Goal: Find specific page/section: Find specific page/section

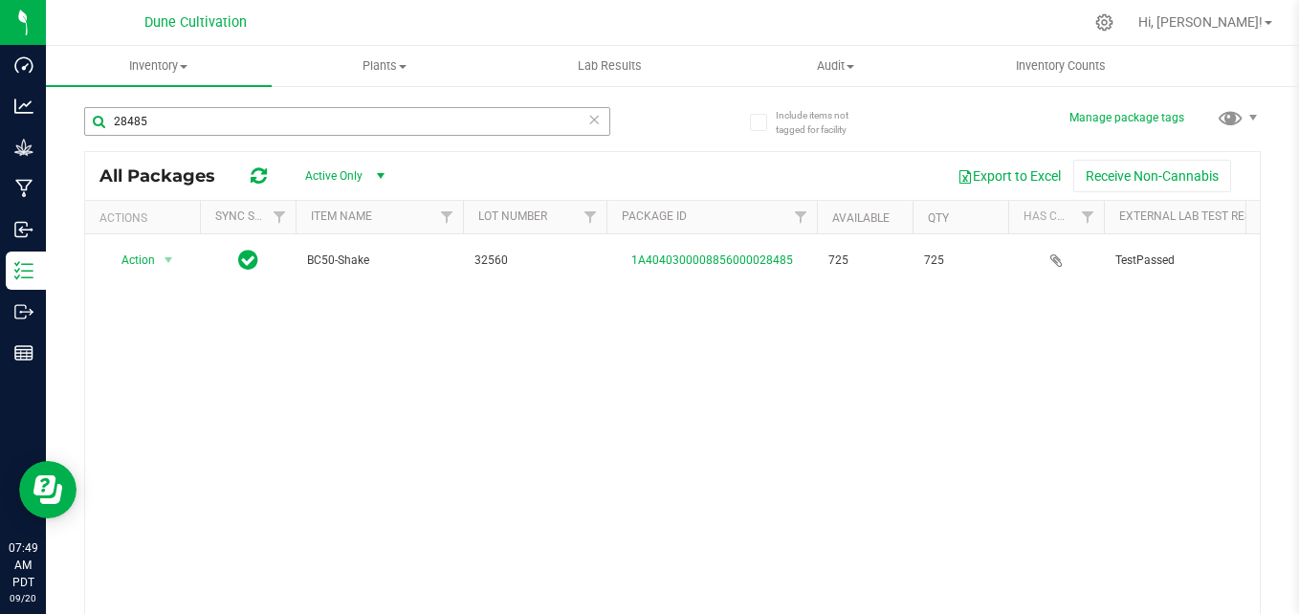
click at [330, 124] on input "28485" at bounding box center [347, 121] width 526 height 29
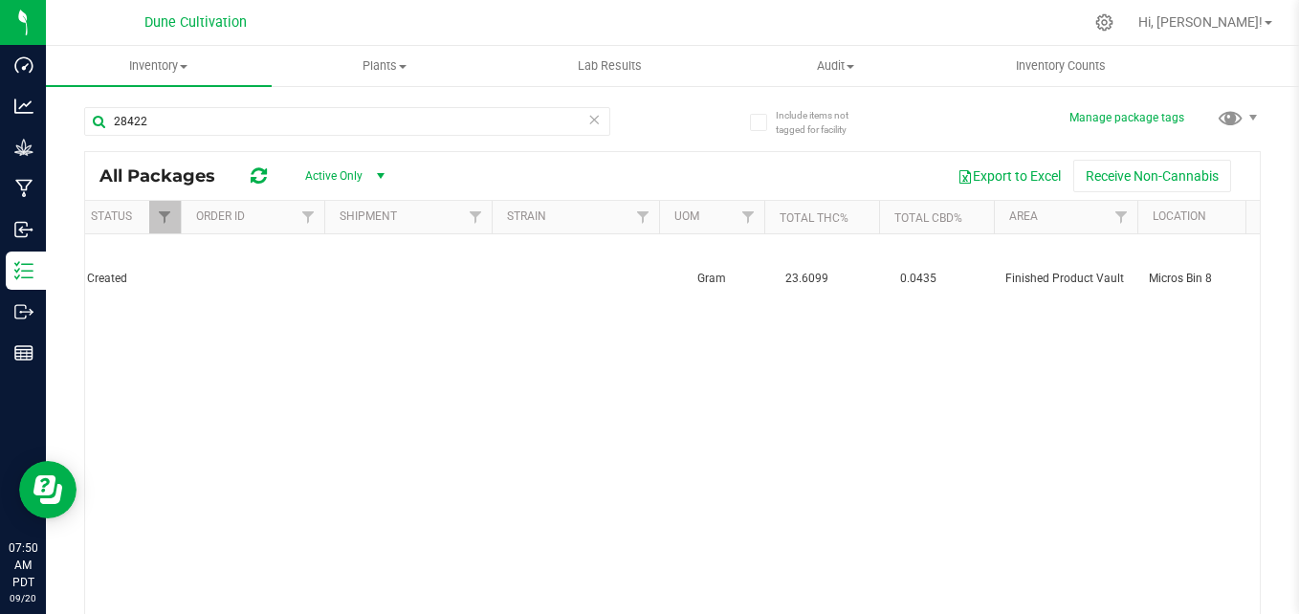
scroll to position [0, 1765]
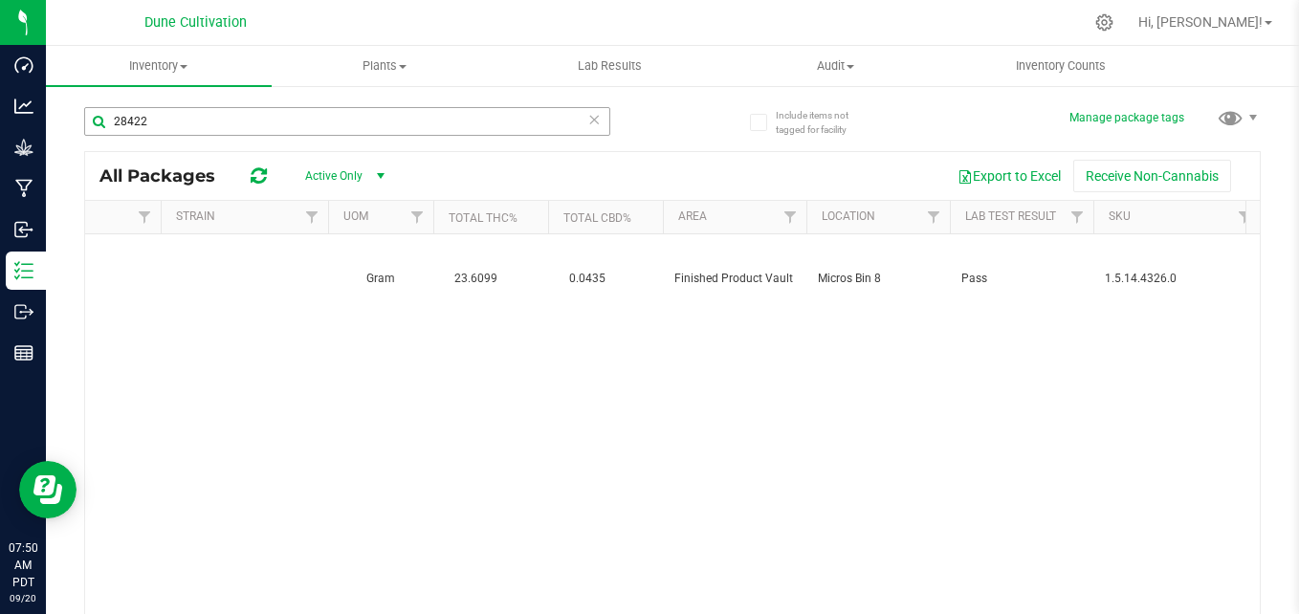
click at [378, 120] on input "28422" at bounding box center [347, 121] width 526 height 29
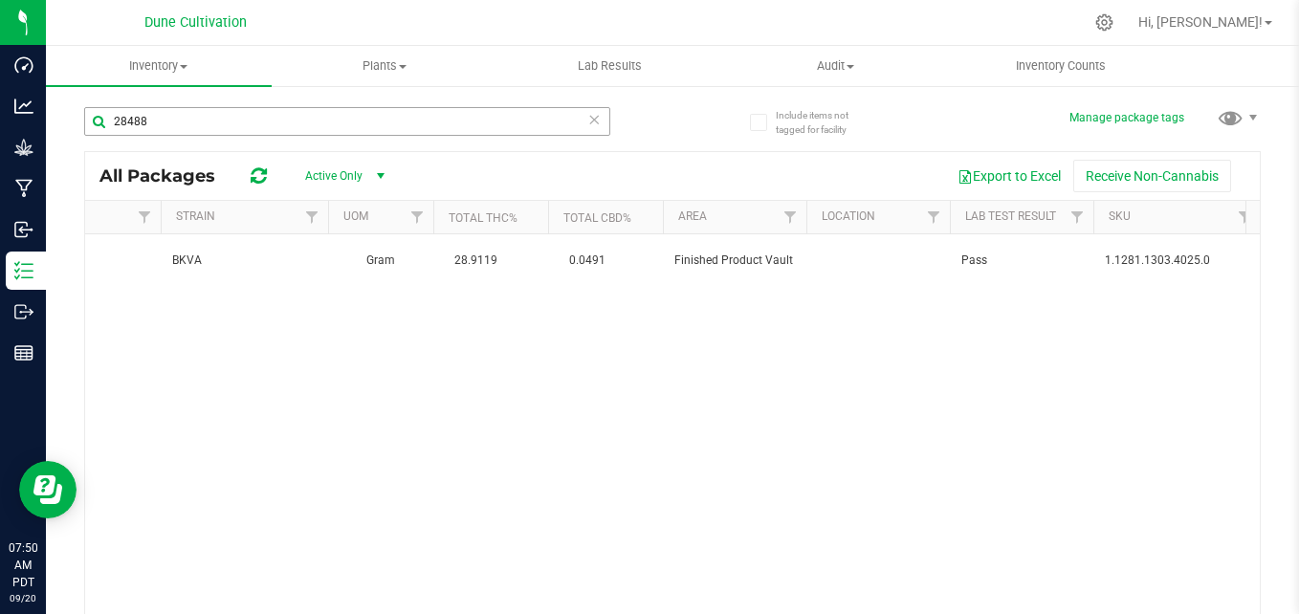
click at [378, 120] on input "28488" at bounding box center [347, 121] width 526 height 29
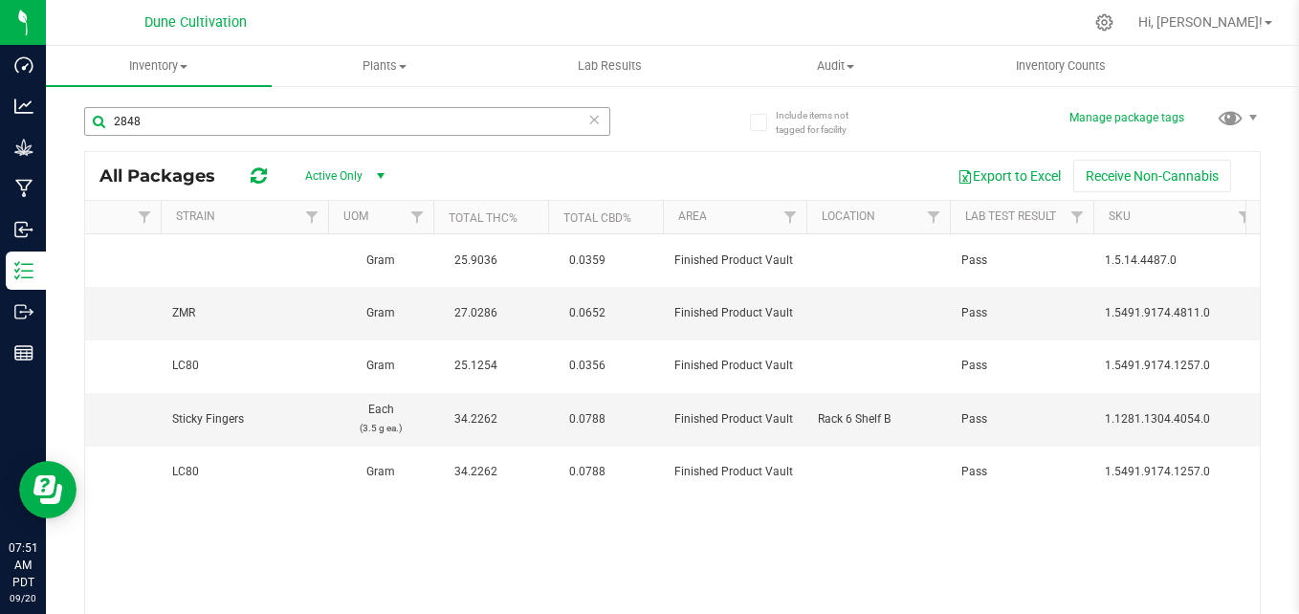
type input "28485"
